Goal: Task Accomplishment & Management: Use online tool/utility

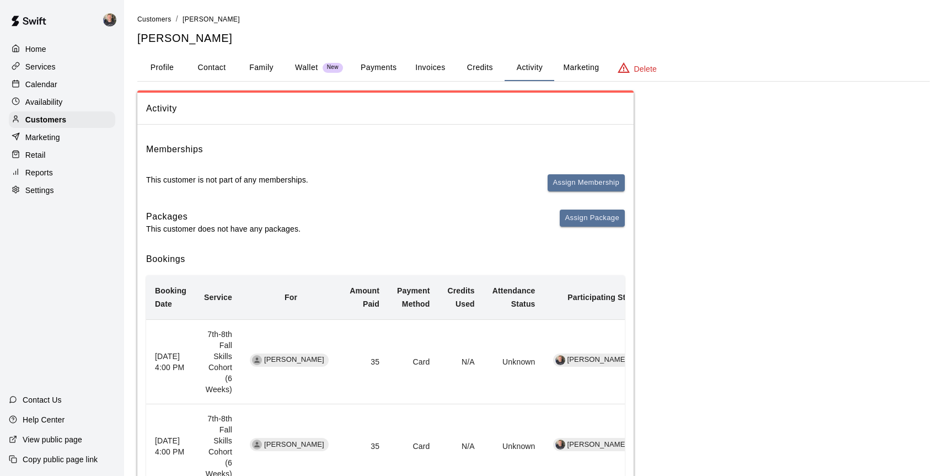
click at [166, 358] on th "[DATE] 4:00 PM" at bounding box center [170, 361] width 49 height 84
click at [167, 65] on button "Profile" at bounding box center [162, 68] width 50 height 26
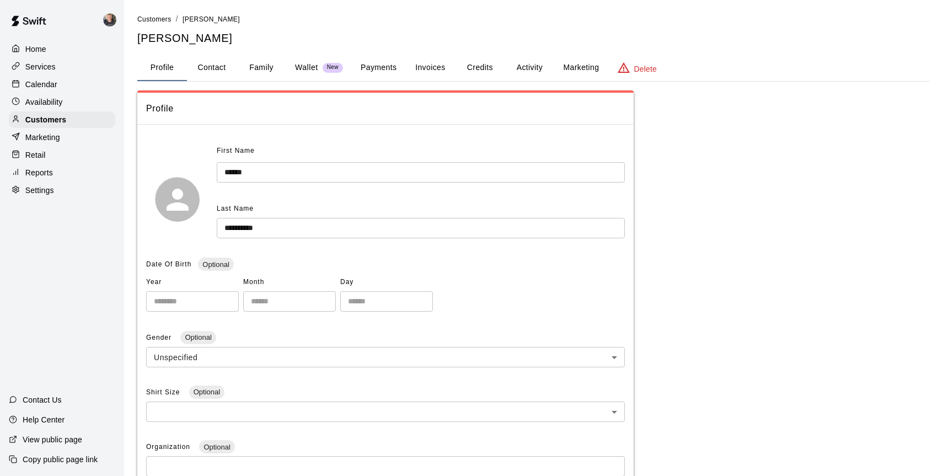
click at [50, 49] on div "Home" at bounding box center [62, 49] width 106 height 17
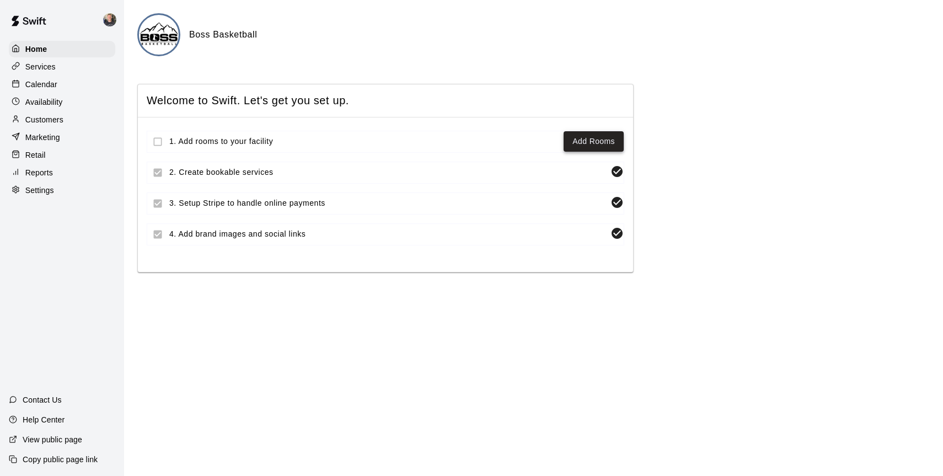
click at [581, 146] on link "Add Rooms" at bounding box center [593, 142] width 42 height 14
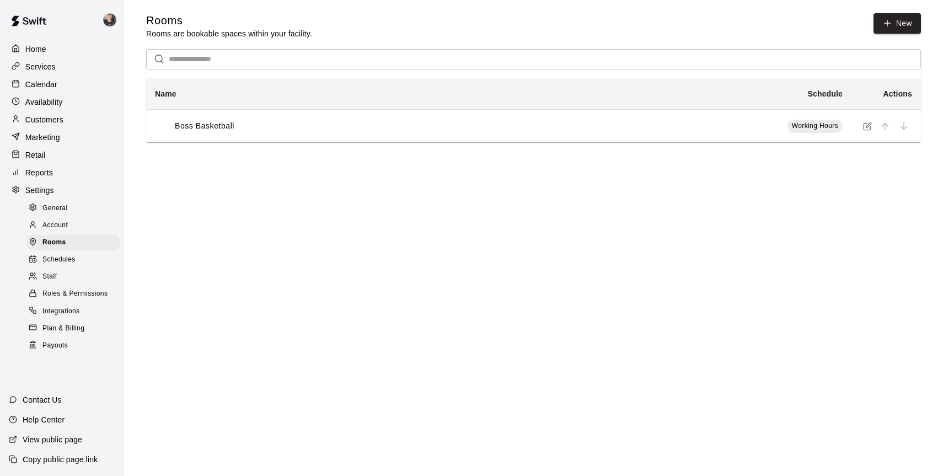
click at [519, 129] on div "Boss Basketball" at bounding box center [347, 126] width 385 height 12
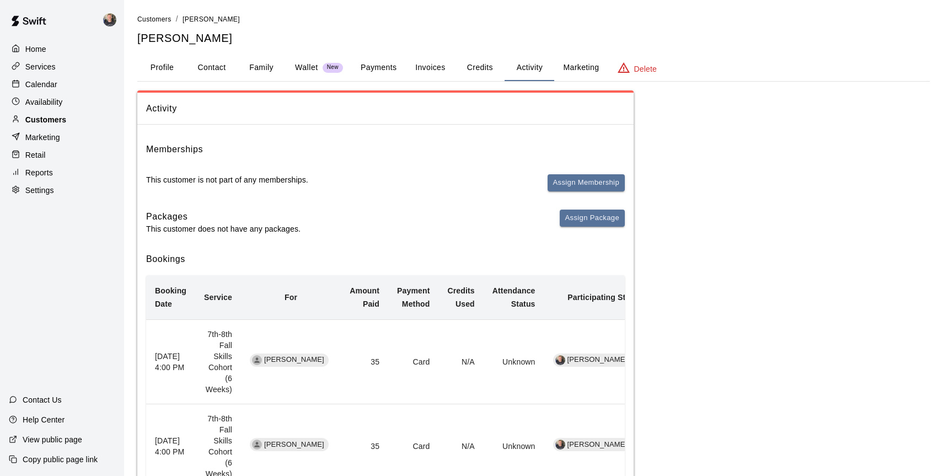
click at [65, 120] on p "Customers" at bounding box center [45, 119] width 41 height 11
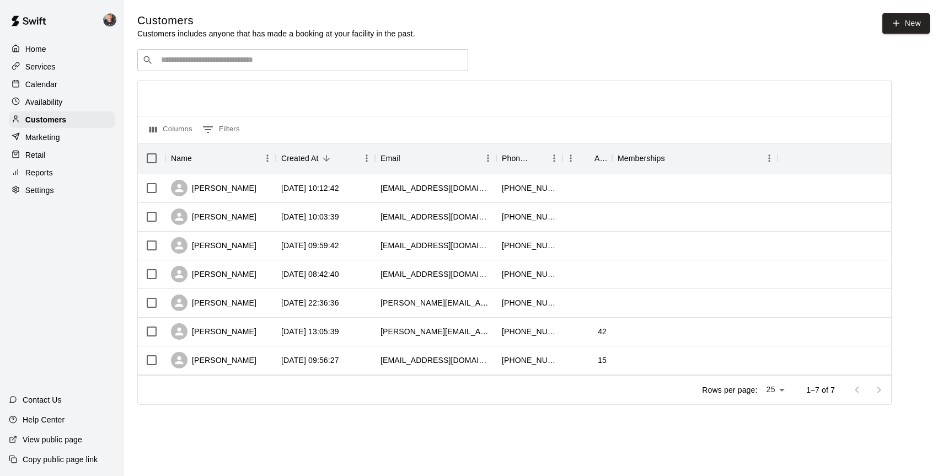
click at [52, 93] on div "Home Services Calendar Availability Customers Marketing Retail Reports Settings" at bounding box center [62, 120] width 124 height 160
click at [45, 171] on p "Reports" at bounding box center [39, 172] width 28 height 11
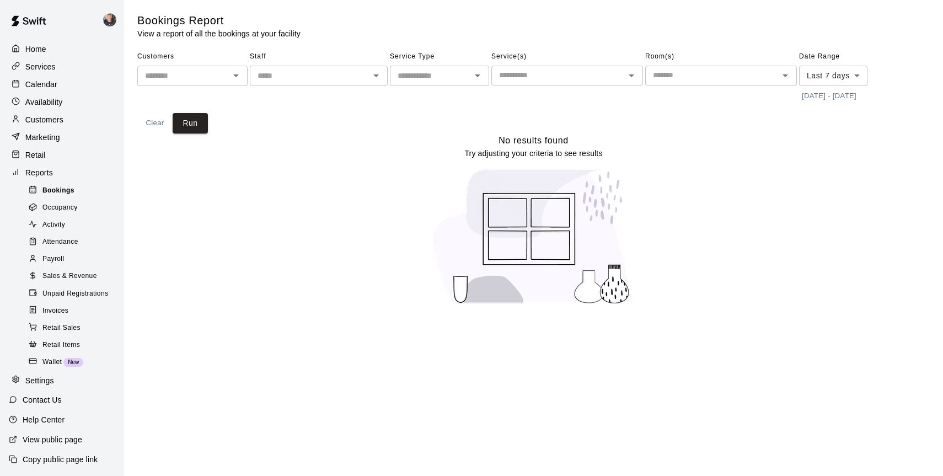
click at [52, 191] on span "Bookings" at bounding box center [58, 190] width 32 height 11
click at [207, 74] on input "text" at bounding box center [183, 76] width 85 height 14
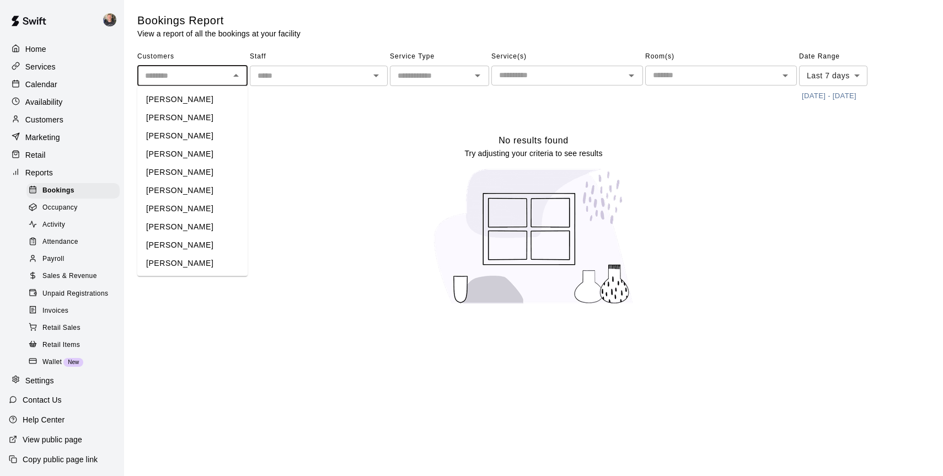
click at [200, 186] on li "[PERSON_NAME]" at bounding box center [192, 190] width 110 height 18
type input "**********"
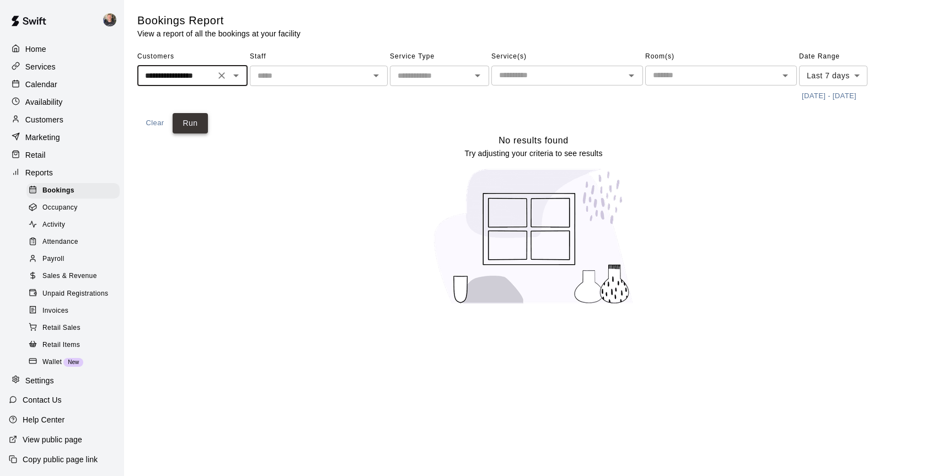
click at [194, 128] on button "Run" at bounding box center [190, 123] width 35 height 20
click at [340, 79] on input "text" at bounding box center [309, 76] width 113 height 14
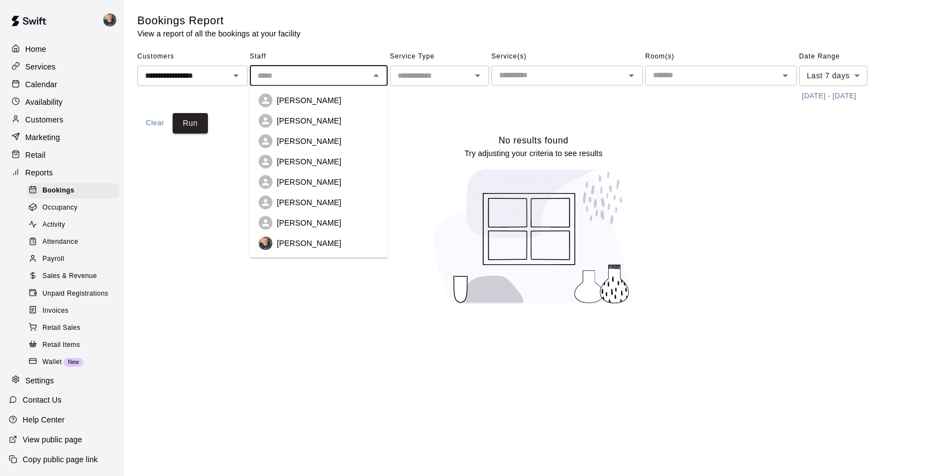
click at [316, 244] on p "[PERSON_NAME]" at bounding box center [309, 243] width 65 height 11
type input "**********"
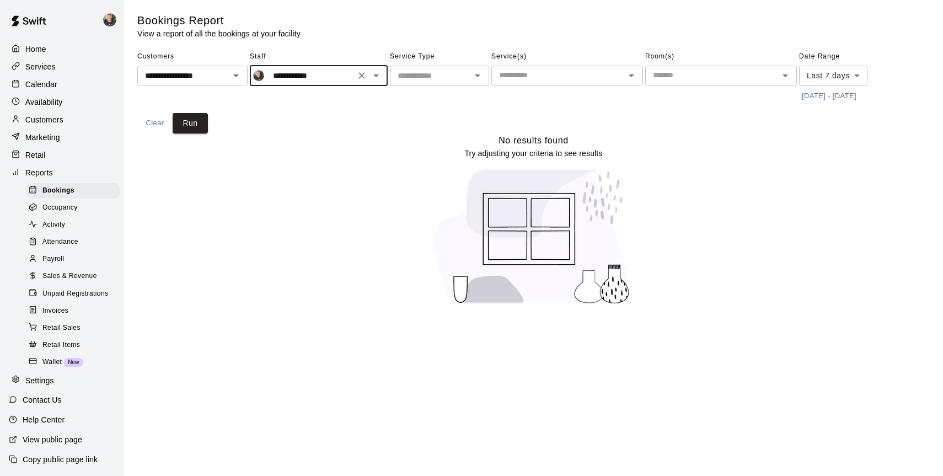
click at [462, 77] on input "text" at bounding box center [430, 76] width 74 height 14
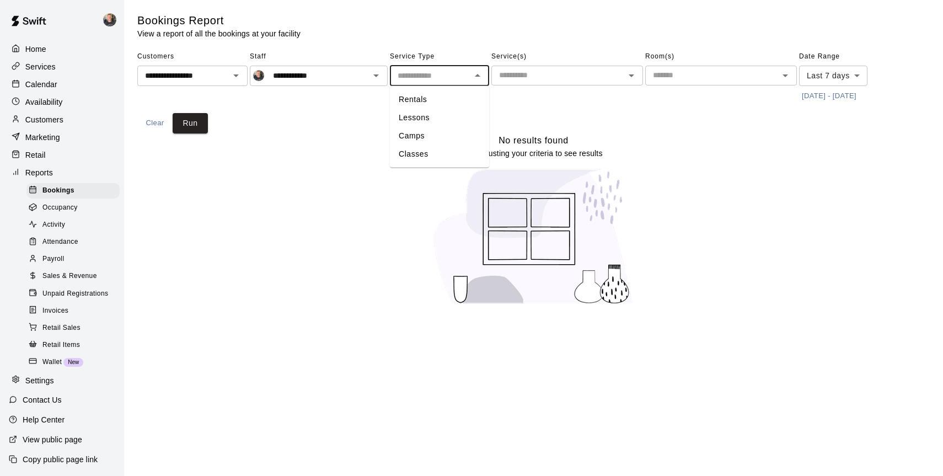
click at [442, 133] on li "Camps" at bounding box center [439, 136] width 99 height 18
type input "*****"
click at [583, 76] on input "text" at bounding box center [558, 75] width 127 height 14
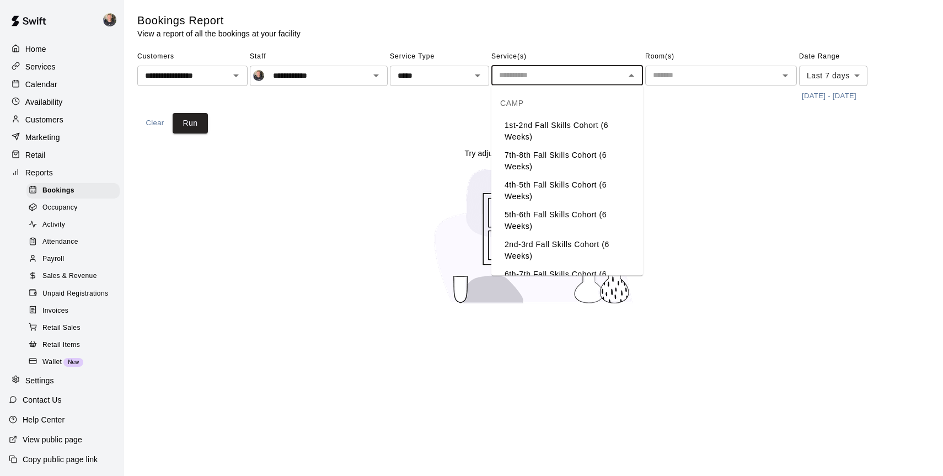
click at [584, 163] on li "7th-8th Fall Skills Cohort (6 Weeks)" at bounding box center [567, 161] width 152 height 30
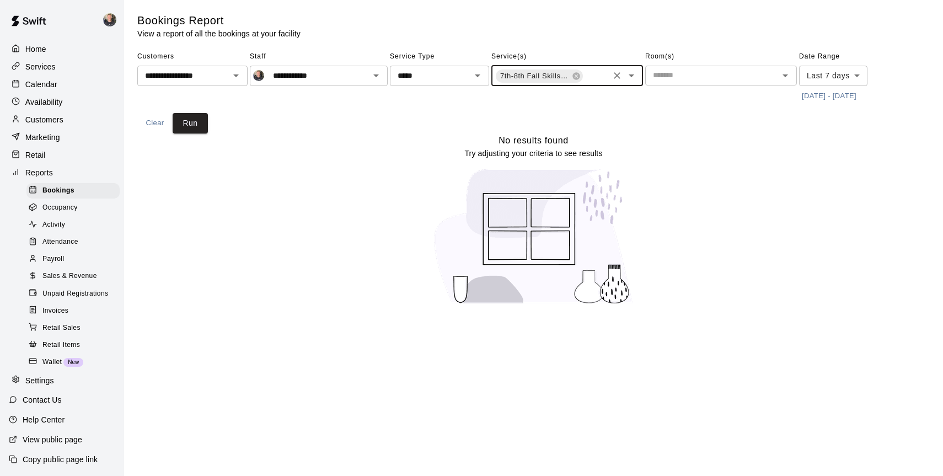
click at [686, 80] on input "text" at bounding box center [711, 75] width 127 height 14
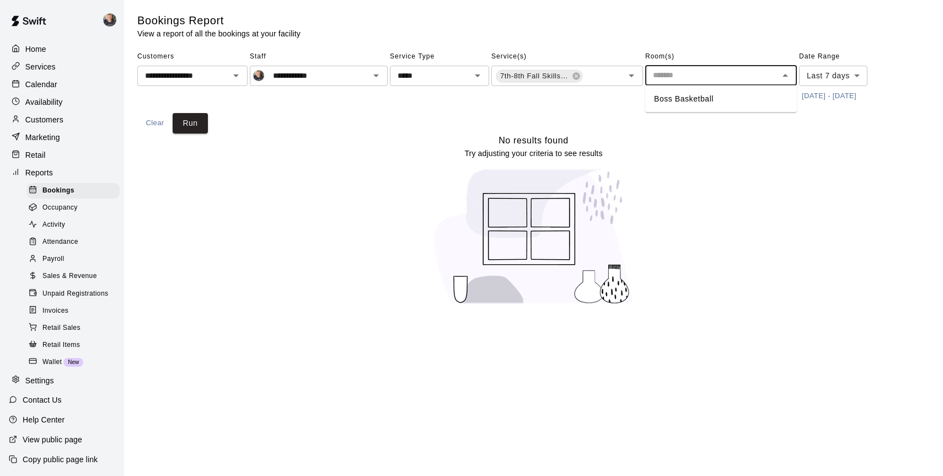
click at [681, 103] on li "Boss Basketball" at bounding box center [721, 99] width 152 height 18
click at [194, 129] on button "Run" at bounding box center [190, 123] width 35 height 20
click at [207, 76] on input "**********" at bounding box center [176, 76] width 71 height 14
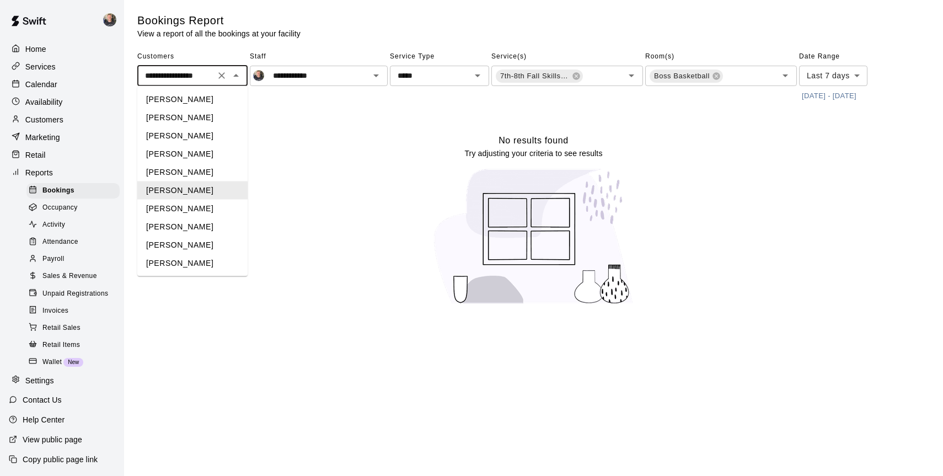
click at [180, 191] on li "[PERSON_NAME]" at bounding box center [192, 190] width 110 height 18
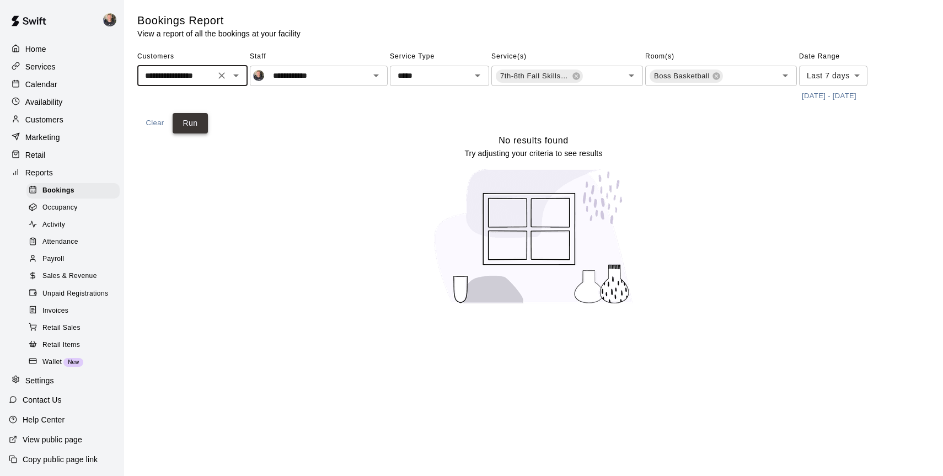
click at [191, 121] on button "Run" at bounding box center [190, 123] width 35 height 20
click at [63, 227] on span "Activity" at bounding box center [53, 224] width 23 height 11
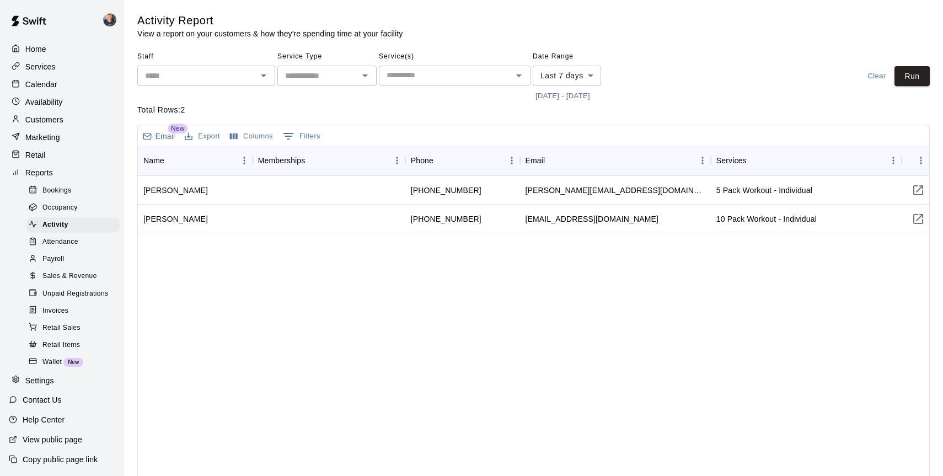
click at [60, 208] on span "Occupancy" at bounding box center [59, 207] width 35 height 11
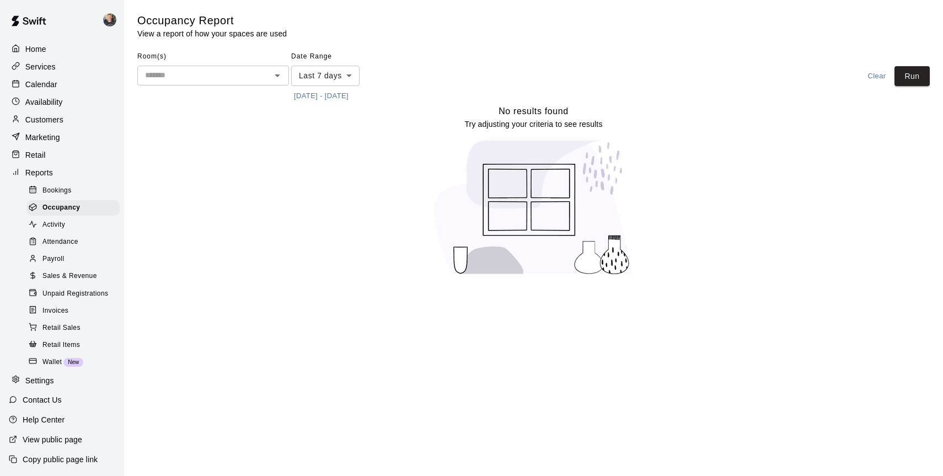
click at [62, 184] on div "Bookings" at bounding box center [72, 190] width 93 height 15
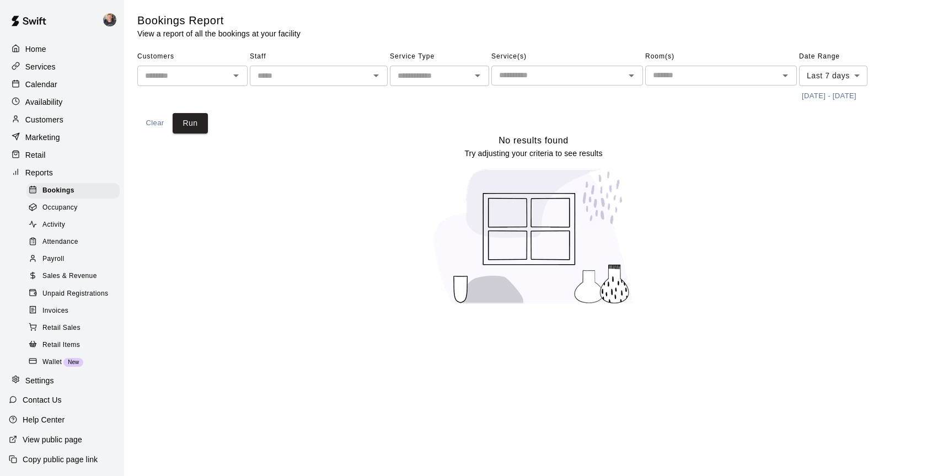
click at [835, 76] on body "Home Services Calendar Availability Customers Marketing Retail Reports Bookings…" at bounding box center [471, 159] width 943 height 318
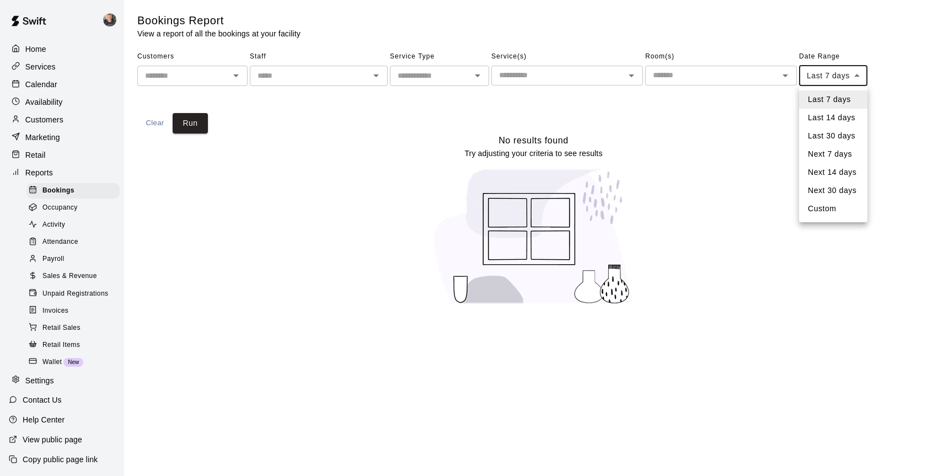
click at [827, 208] on li "Custom" at bounding box center [833, 209] width 68 height 18
type input "******"
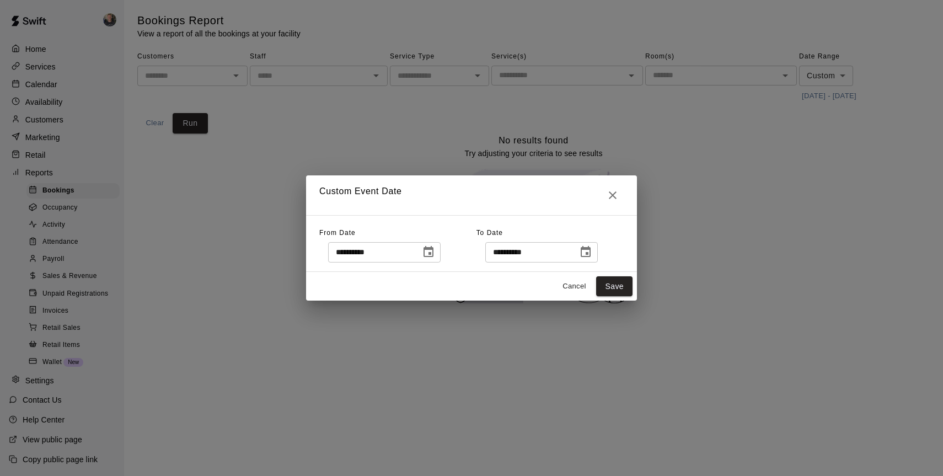
click at [587, 250] on icon "Choose date, selected date is Aug 13, 2025" at bounding box center [585, 251] width 13 height 13
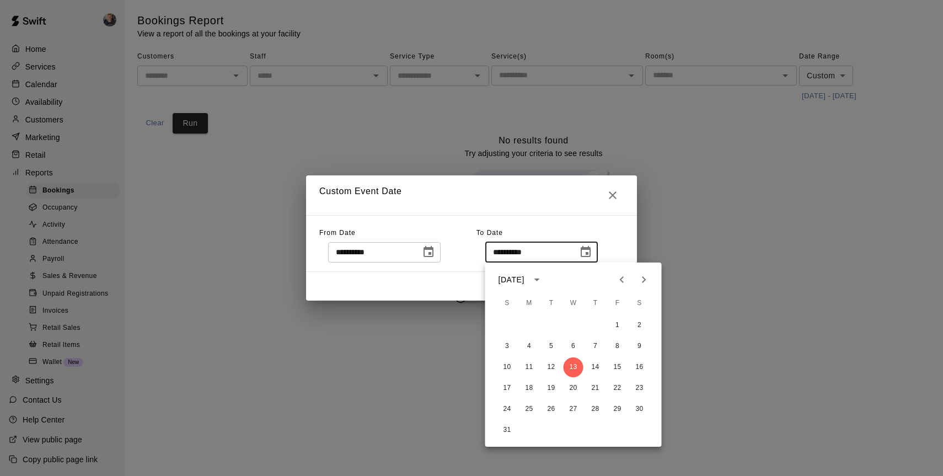
click at [648, 283] on icon "Next month" at bounding box center [643, 279] width 13 height 13
click at [582, 386] on button "22" at bounding box center [573, 388] width 20 height 20
type input "**********"
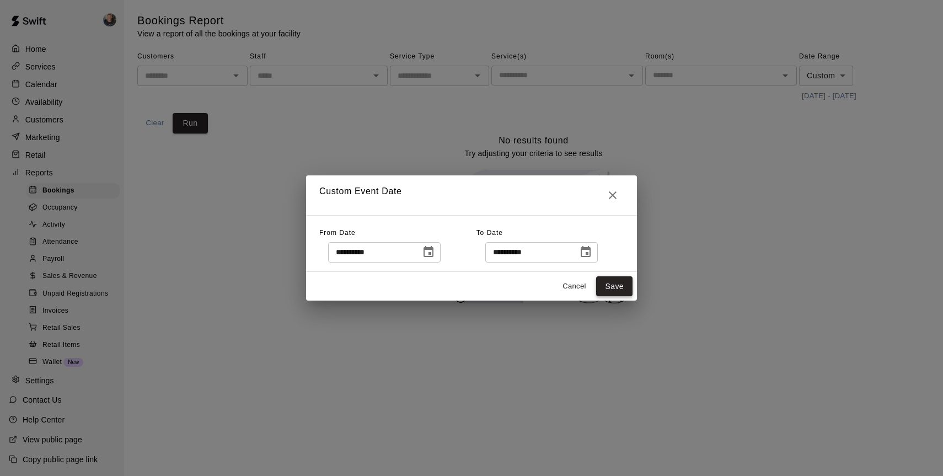
click at [613, 287] on button "Save" at bounding box center [614, 286] width 36 height 20
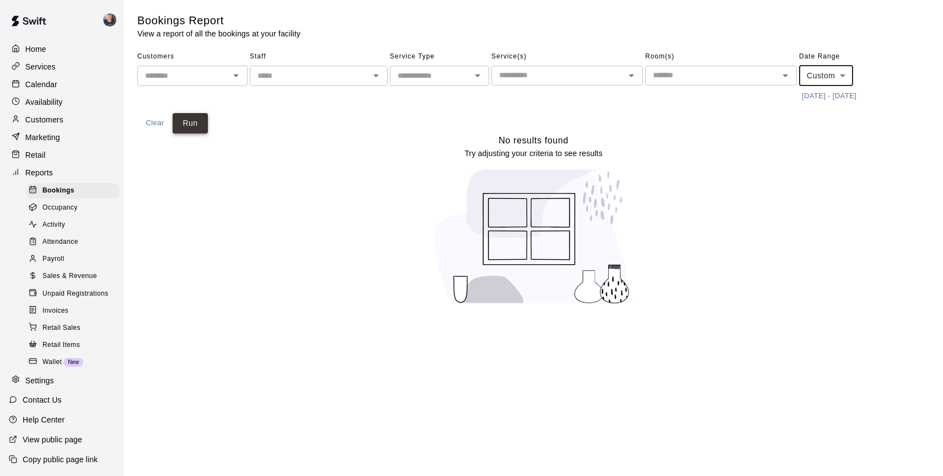
click at [195, 121] on button "Run" at bounding box center [190, 123] width 35 height 20
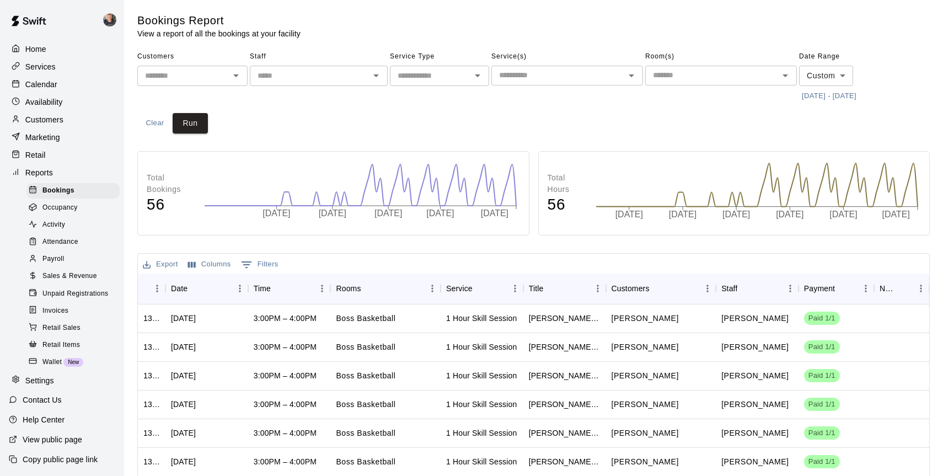
click at [216, 74] on input "text" at bounding box center [183, 76] width 85 height 14
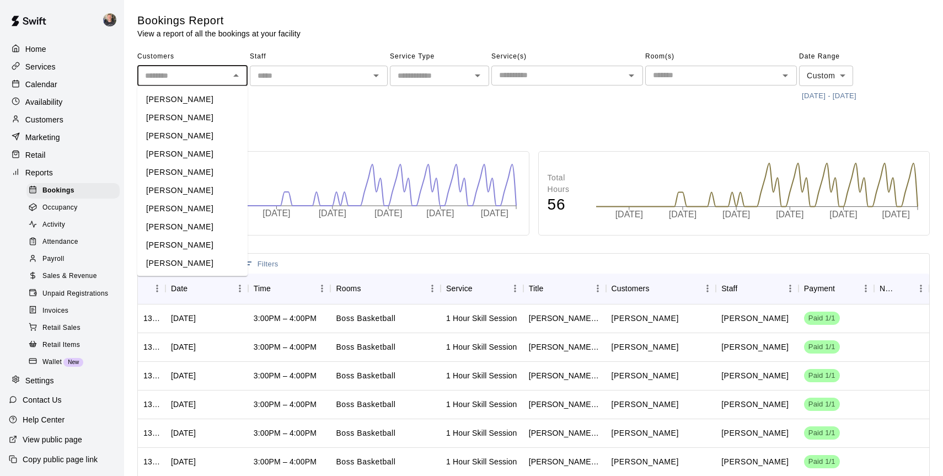
click at [197, 186] on li "[PERSON_NAME]" at bounding box center [192, 190] width 110 height 18
type input "**********"
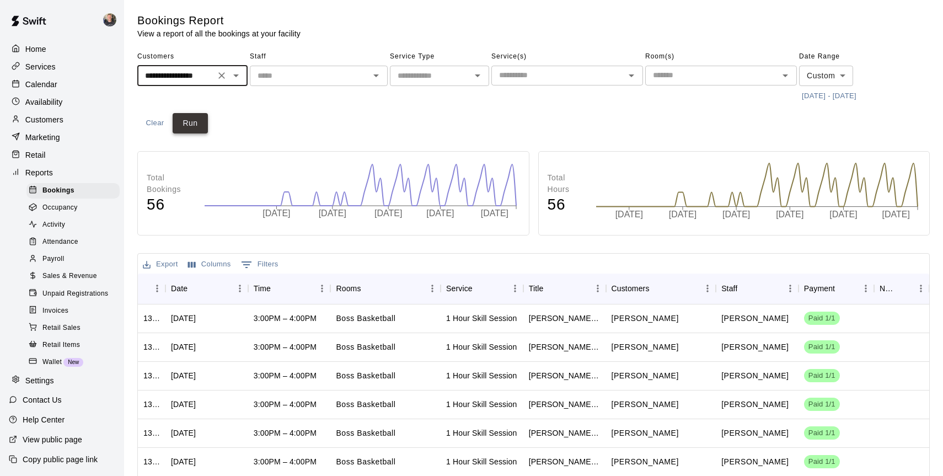
click at [197, 126] on button "Run" at bounding box center [190, 123] width 35 height 20
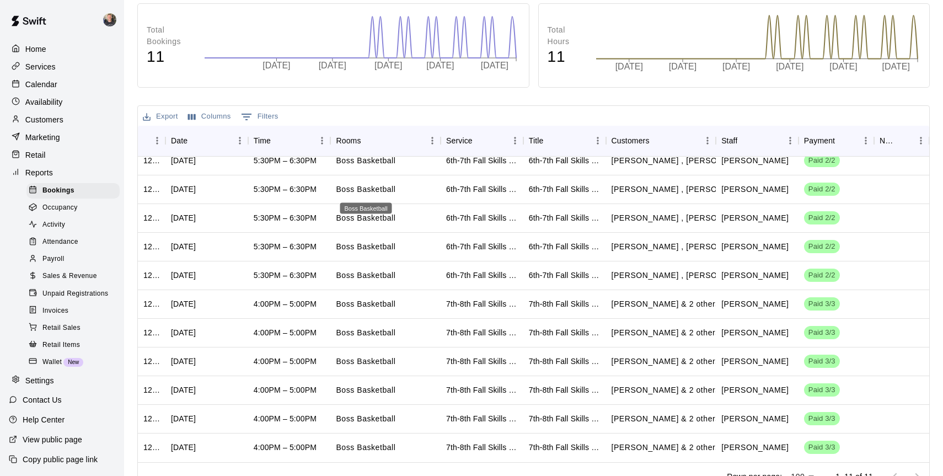
scroll to position [167, 0]
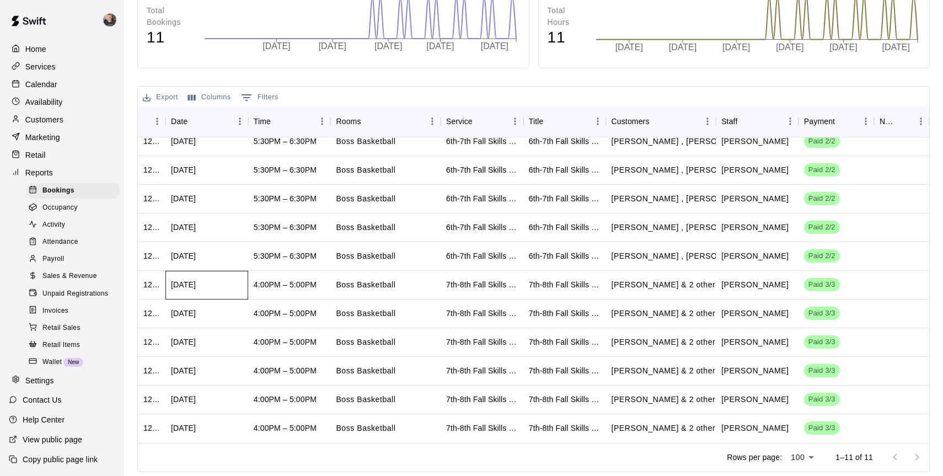
click at [196, 282] on div "Wed, Oct 22, 2025" at bounding box center [183, 284] width 25 height 11
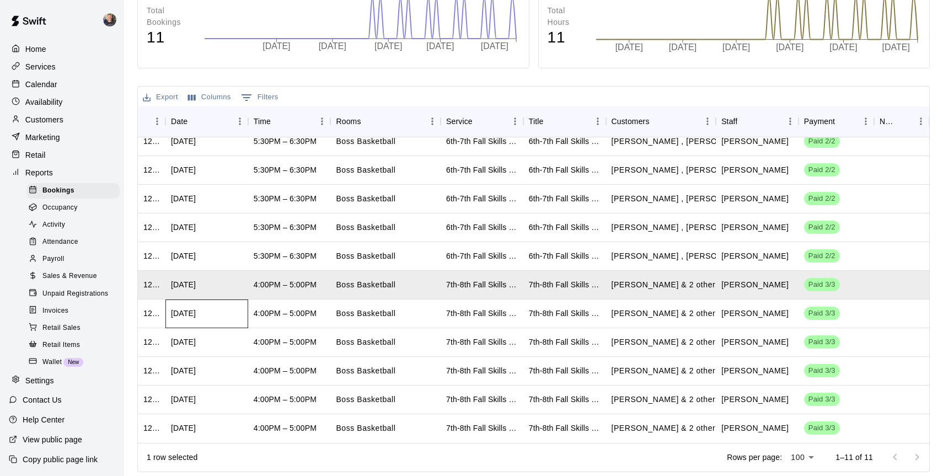
click at [196, 312] on div "Wed, Oct 15, 2025" at bounding box center [183, 313] width 25 height 11
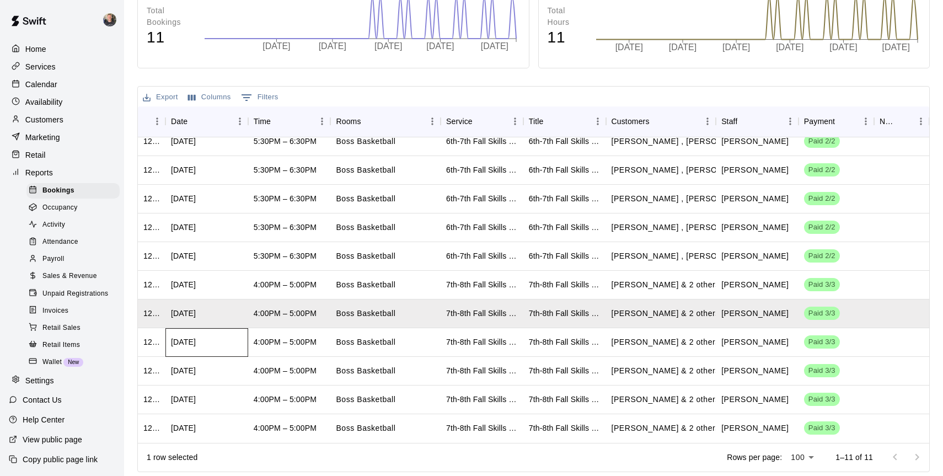
click at [196, 343] on div "Wed, Oct 08, 2025" at bounding box center [183, 341] width 25 height 11
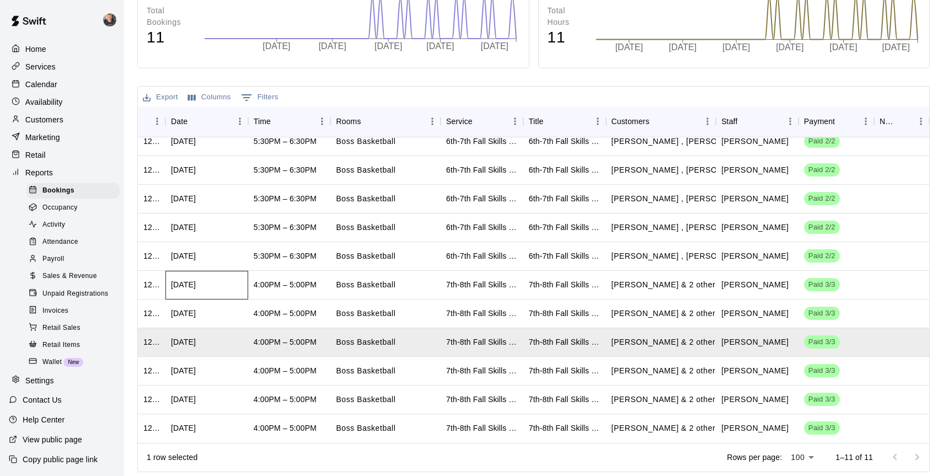
click at [196, 283] on div "Wed, Oct 22, 2025" at bounding box center [183, 284] width 25 height 11
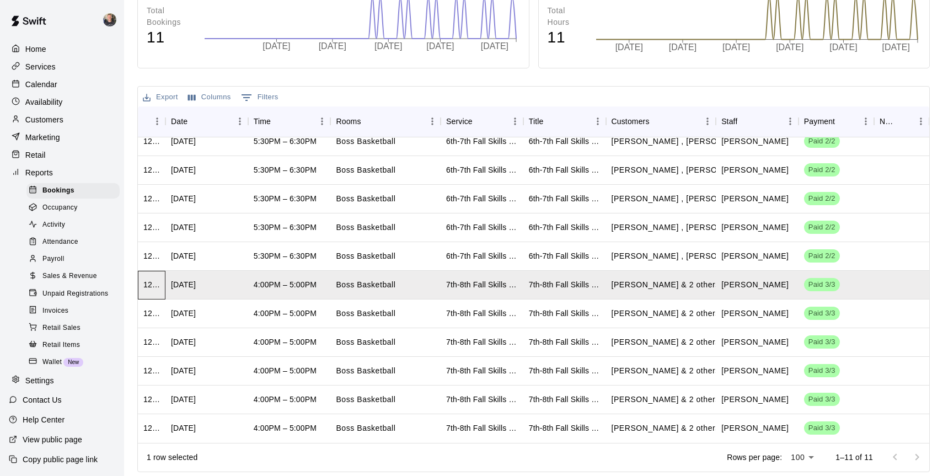
click at [142, 281] on div "1291550" at bounding box center [152, 285] width 28 height 29
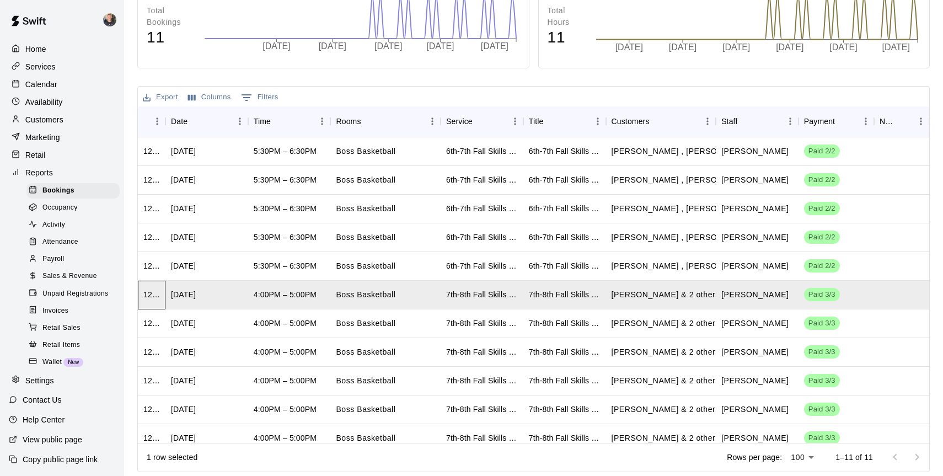
scroll to position [0, 0]
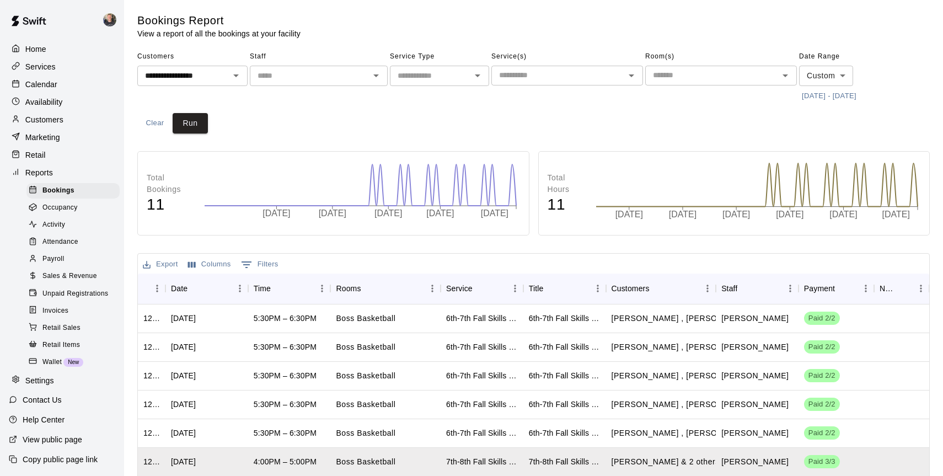
click at [531, 72] on input "text" at bounding box center [558, 75] width 127 height 14
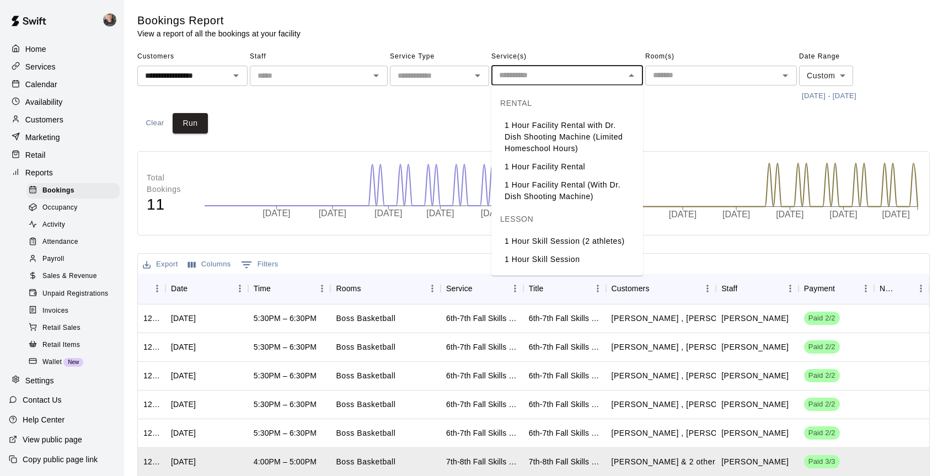
click at [445, 81] on input "text" at bounding box center [430, 76] width 74 height 14
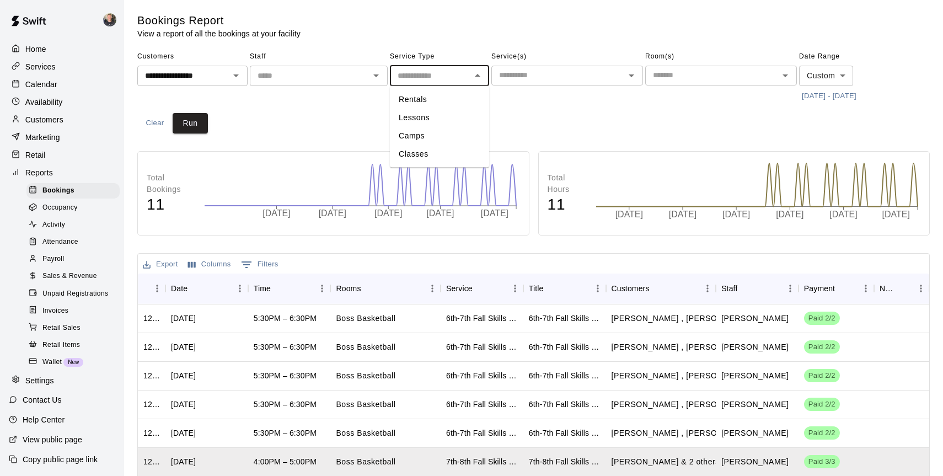
click at [451, 132] on li "Camps" at bounding box center [439, 136] width 99 height 18
type input "*****"
click at [546, 77] on input "text" at bounding box center [558, 75] width 127 height 14
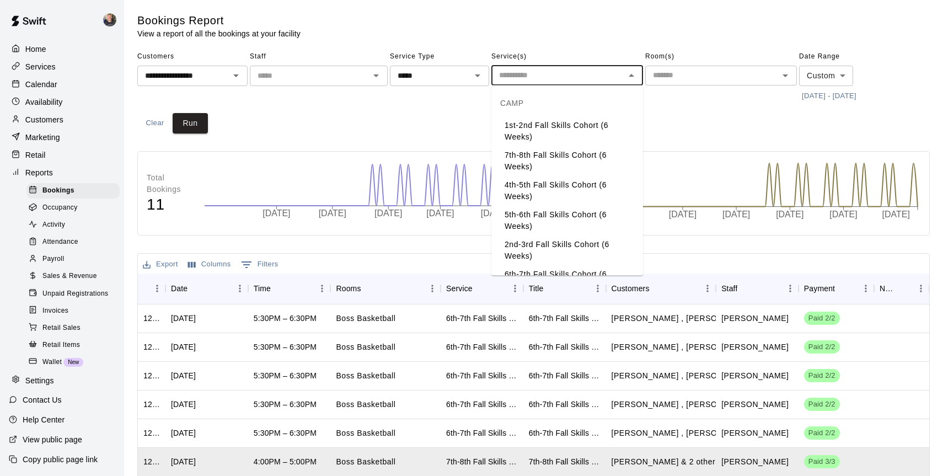
click at [552, 157] on li "7th-8th Fall Skills Cohort (6 Weeks)" at bounding box center [567, 161] width 152 height 30
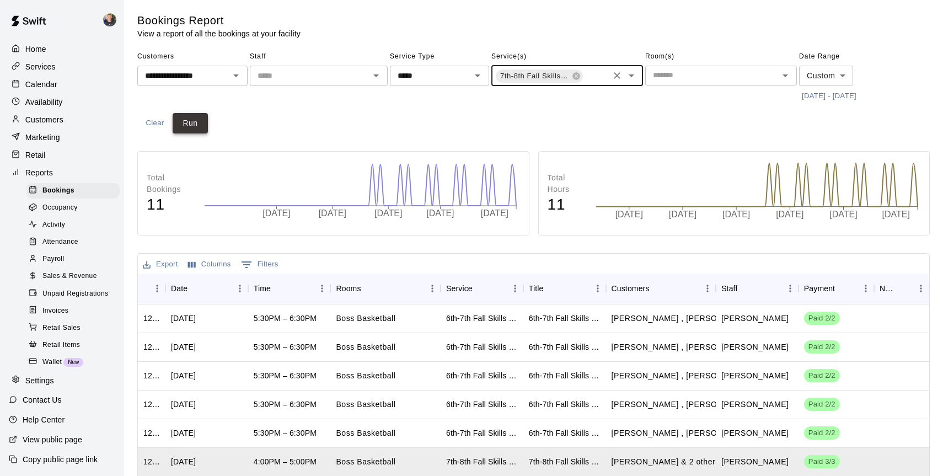
click at [192, 128] on button "Run" at bounding box center [190, 123] width 35 height 20
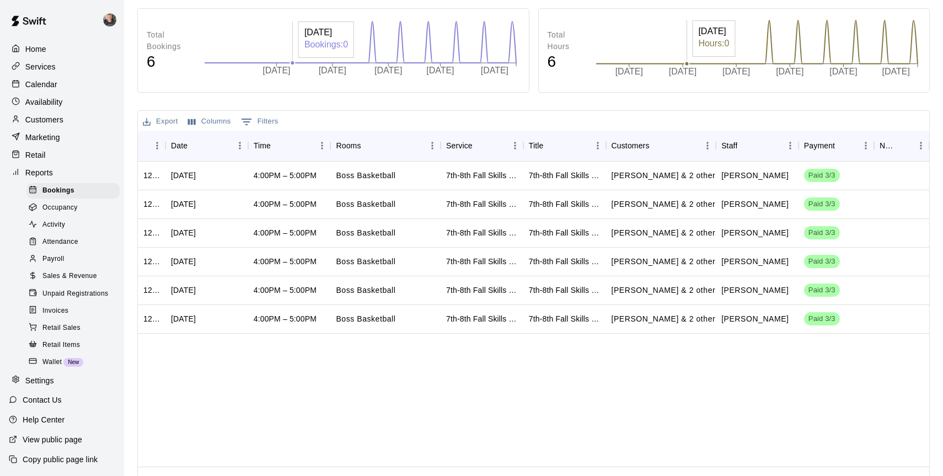
scroll to position [167, 0]
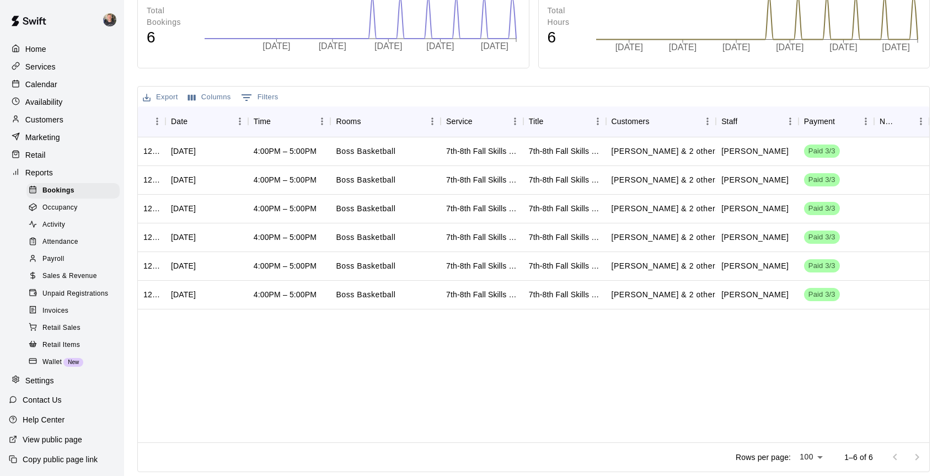
click at [207, 100] on button "Columns" at bounding box center [209, 97] width 49 height 17
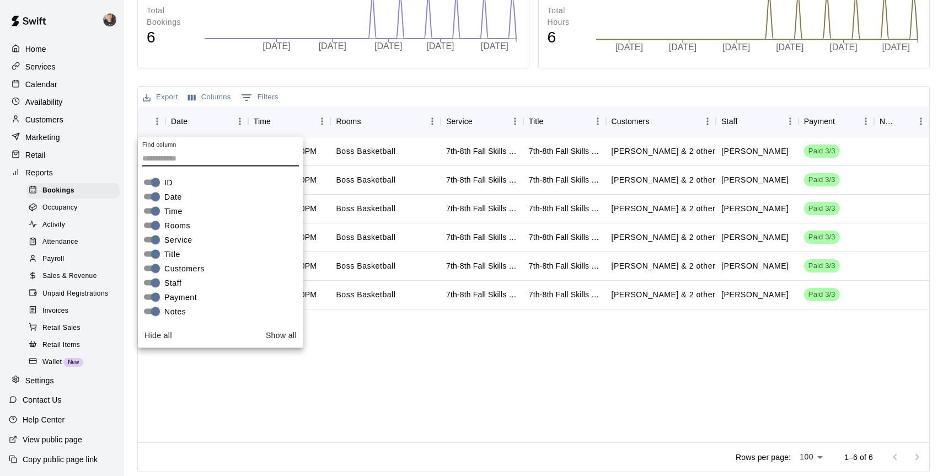
click at [402, 359] on div "1291550 Wed, Oct 22, 2025 4:00PM – 5:00PM Boss Basketball 7th-8th Fall Skills C…" at bounding box center [533, 289] width 791 height 305
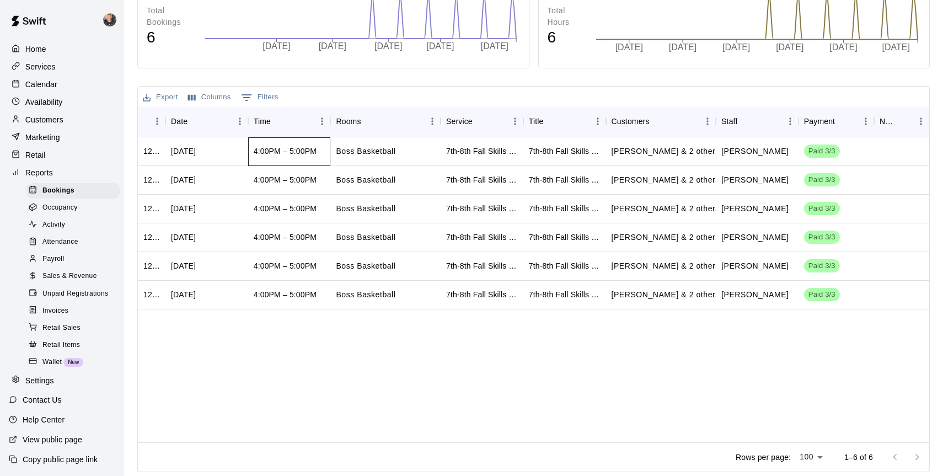
click at [317, 147] on div "4:00PM – 5:00PM" at bounding box center [289, 151] width 83 height 29
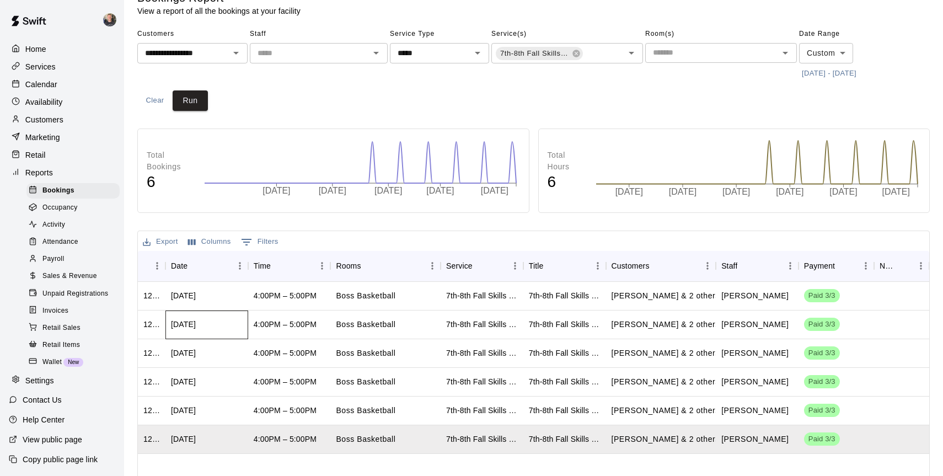
scroll to position [26, 0]
